Goal: Task Accomplishment & Management: Manage account settings

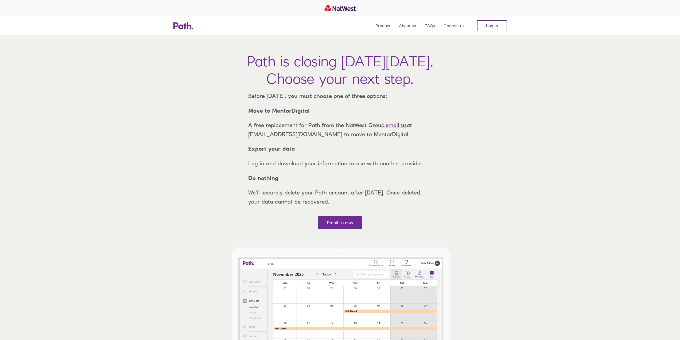
click at [487, 25] on link "Log in" at bounding box center [492, 25] width 30 height 11
click at [487, 23] on link "Log in" at bounding box center [492, 25] width 30 height 11
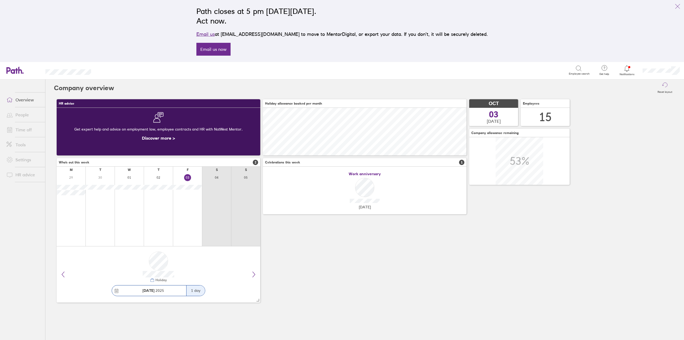
scroll to position [48, 204]
click at [36, 127] on link "Time off" at bounding box center [23, 129] width 43 height 11
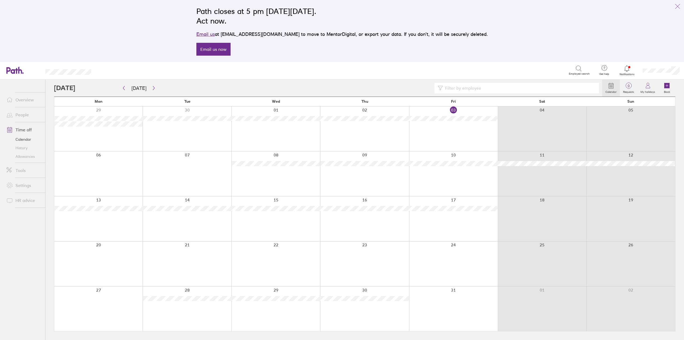
click at [359, 125] on div at bounding box center [364, 128] width 89 height 45
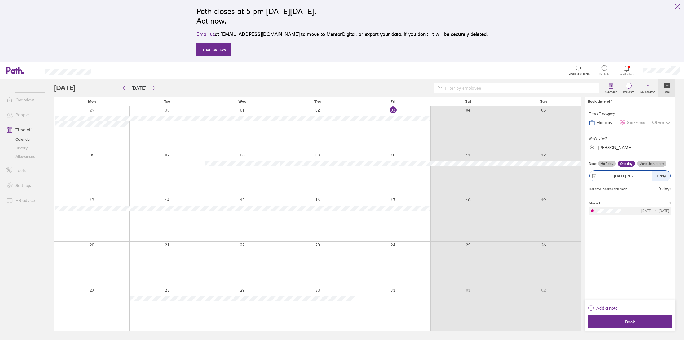
click at [627, 123] on span "Sickness" at bounding box center [636, 123] width 18 height 6
click at [655, 164] on label "More than a day" at bounding box center [651, 163] width 29 height 6
click at [0, 0] on input "More than a day" at bounding box center [0, 0] width 0 height 0
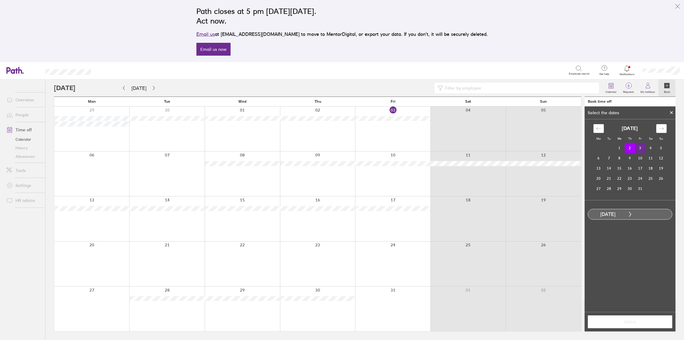
click at [639, 149] on td "3" at bounding box center [640, 148] width 10 height 10
drag, startPoint x: 624, startPoint y: 322, endPoint x: 624, endPoint y: 318, distance: 3.5
click at [624, 321] on span "Select" at bounding box center [629, 321] width 77 height 5
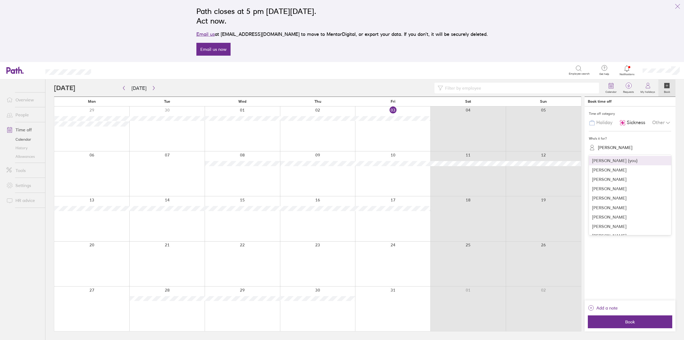
click at [602, 142] on div "Jamie Stokes" at bounding box center [633, 147] width 76 height 10
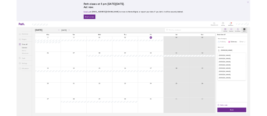
scroll to position [63, 0]
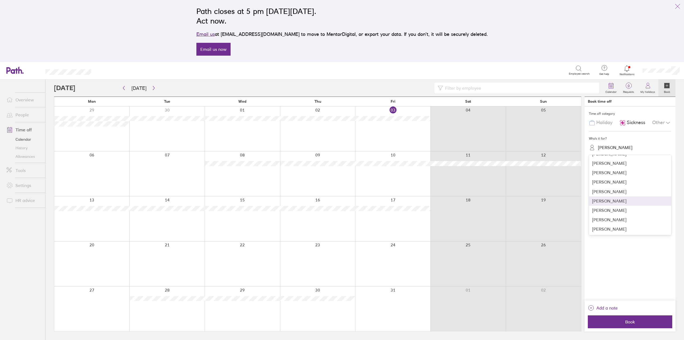
click at [612, 203] on div "Patrick Carberry" at bounding box center [630, 200] width 82 height 9
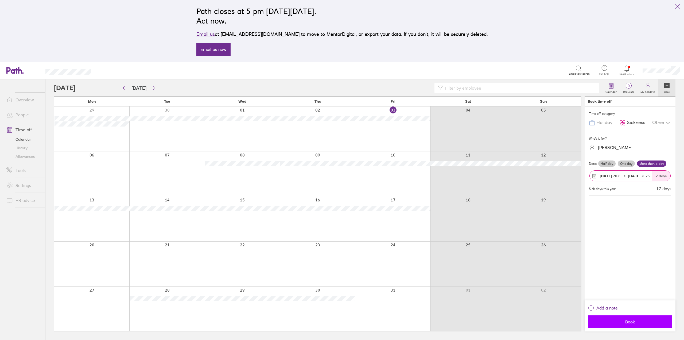
click at [629, 324] on span "Book" at bounding box center [629, 321] width 77 height 5
